Goal: Go to known website

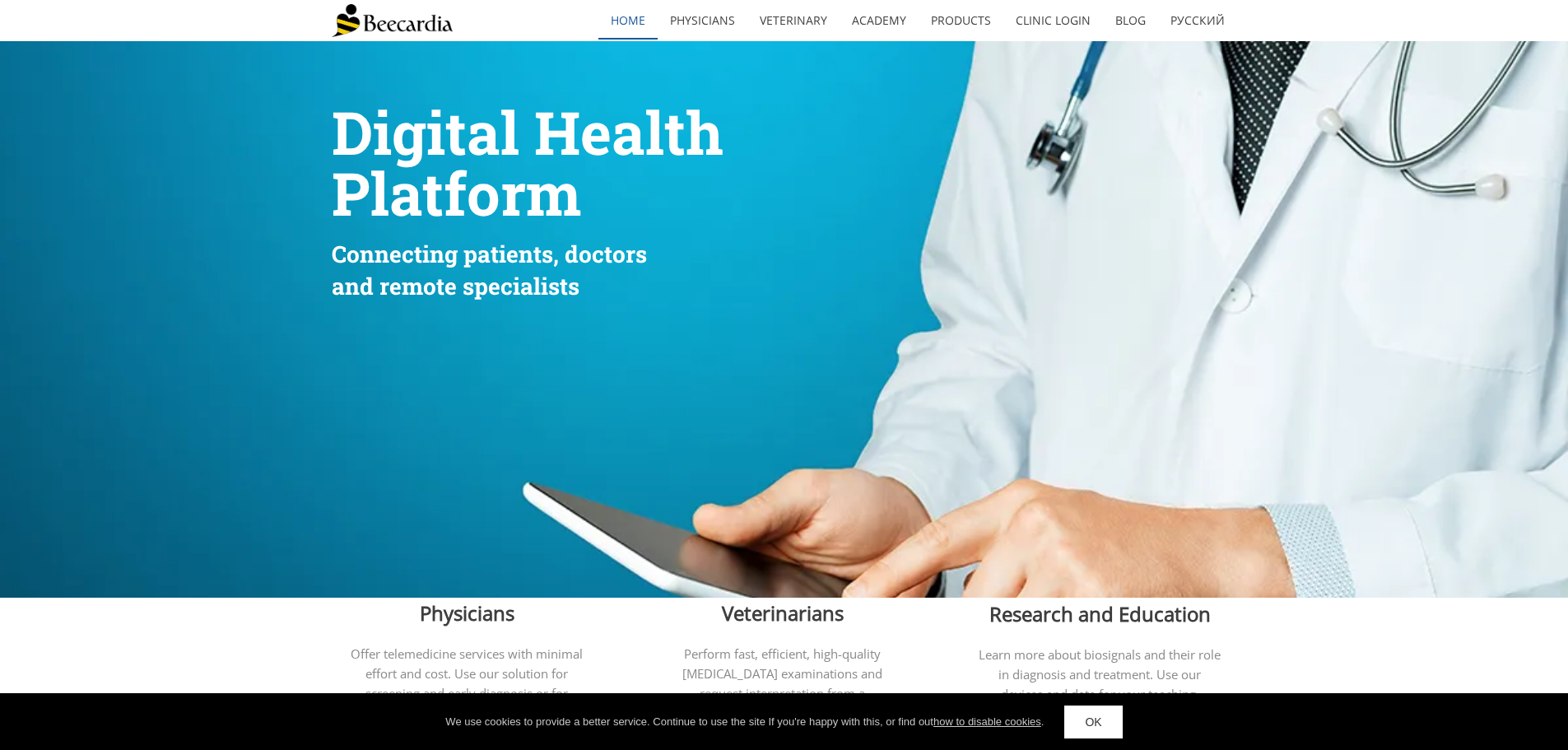
click at [623, 22] on link "home" at bounding box center [628, 20] width 59 height 38
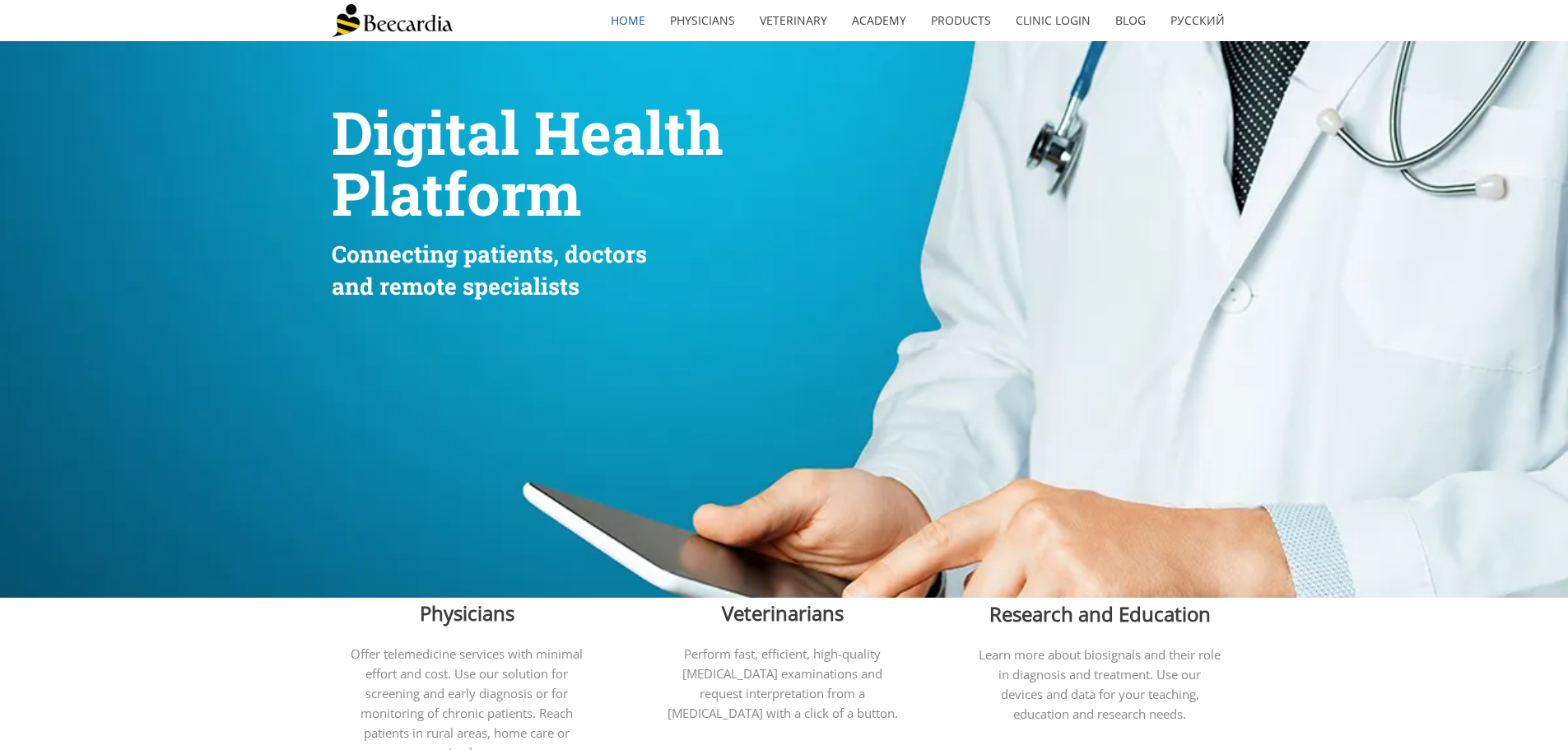
click at [438, 25] on img at bounding box center [392, 20] width 121 height 33
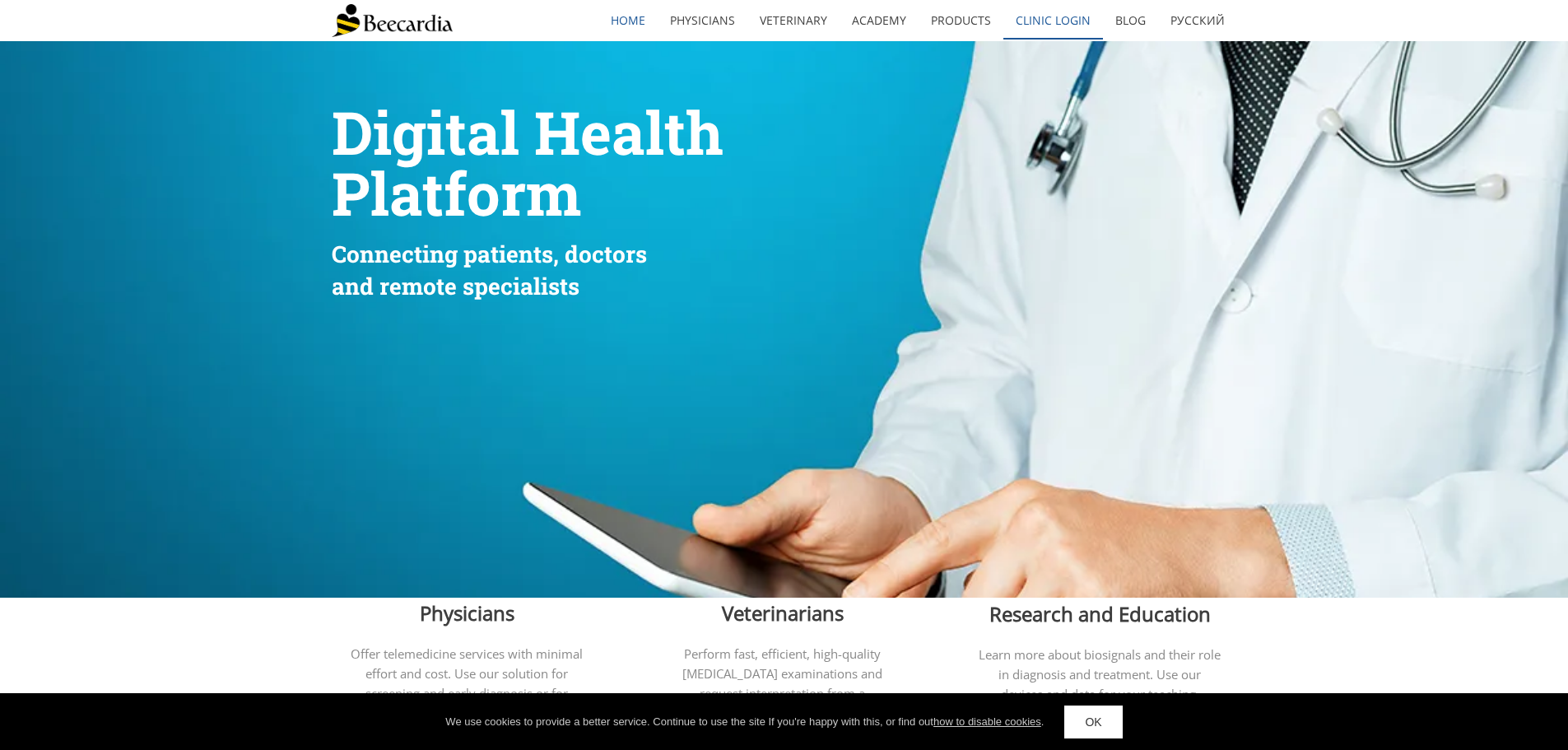
click at [1048, 27] on link "Clinic Login" at bounding box center [1053, 20] width 100 height 38
